Goal: Find specific page/section: Find specific page/section

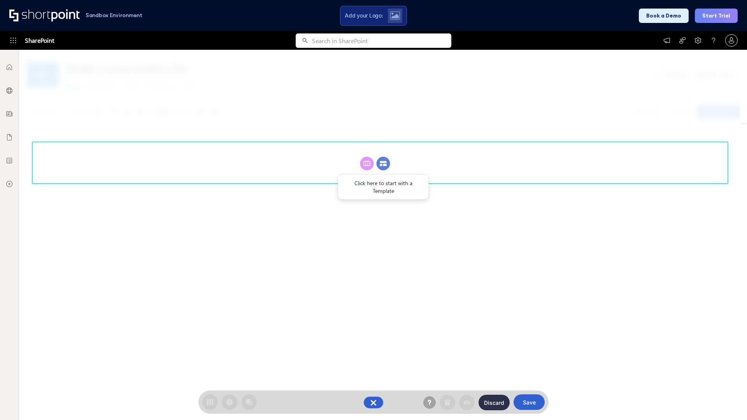
click at [383, 163] on circle at bounding box center [383, 164] width 14 height 14
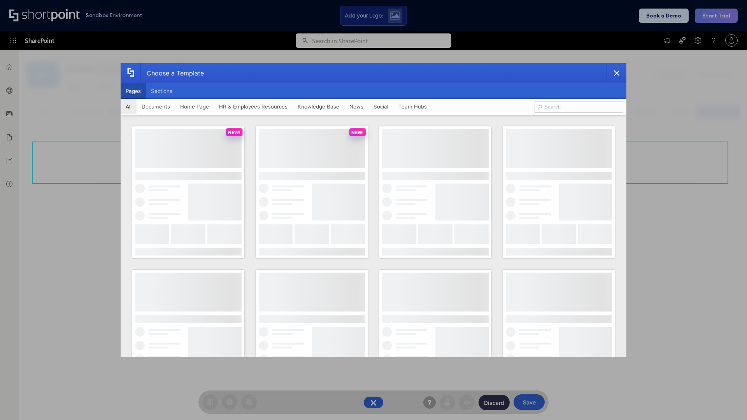
click at [133, 91] on button "Pages" at bounding box center [133, 91] width 25 height 16
type input "Intranet Layout 1"
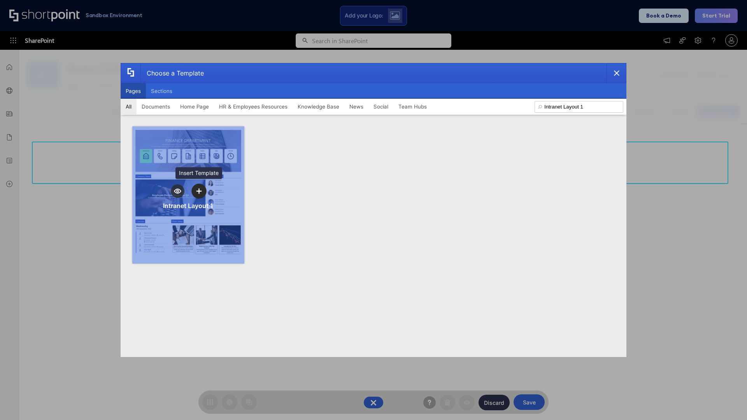
click at [199, 191] on icon "template selector" at bounding box center [198, 190] width 5 height 5
